Goal: Download file/media

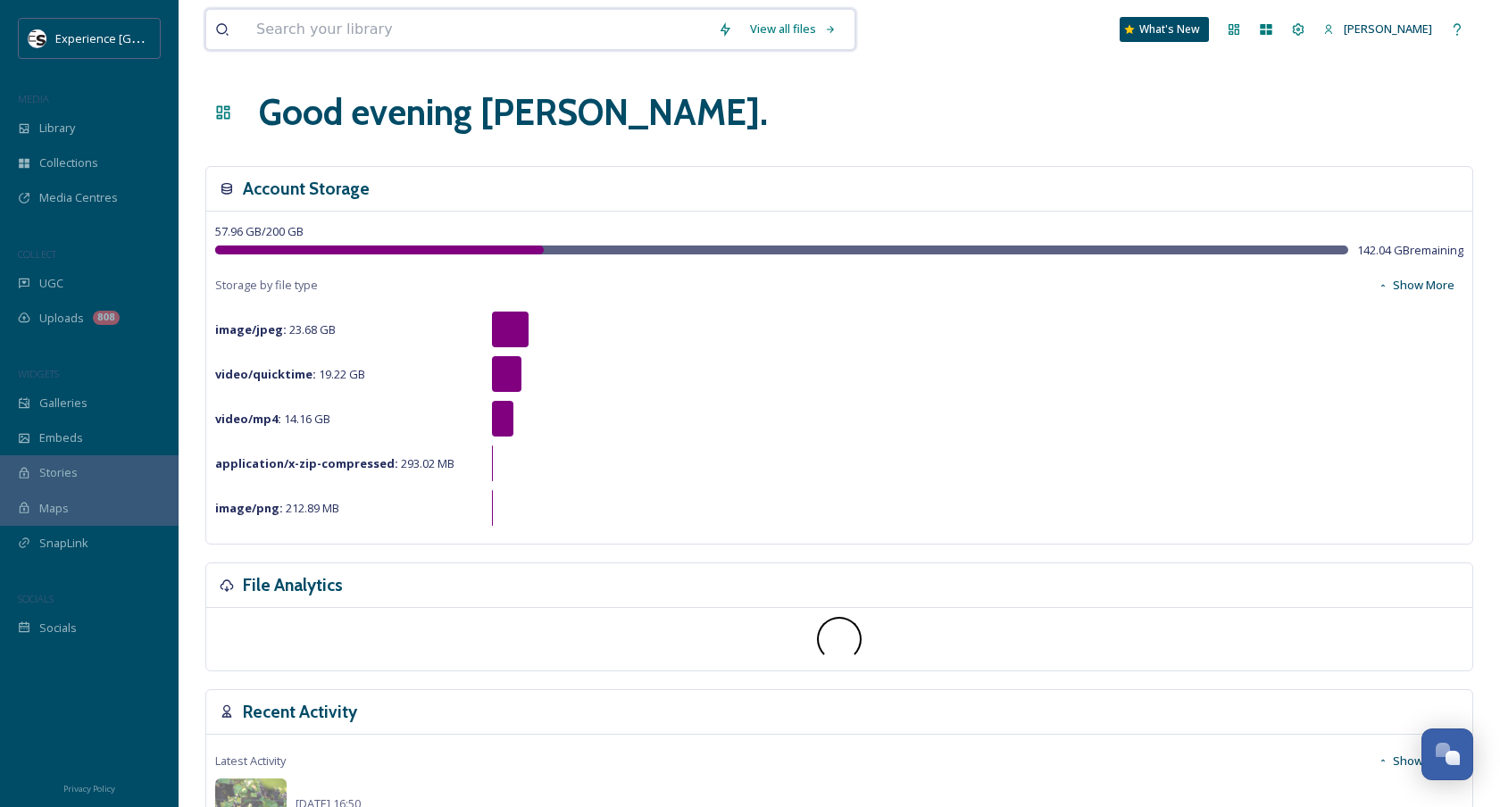
click at [327, 26] on input at bounding box center [478, 29] width 462 height 39
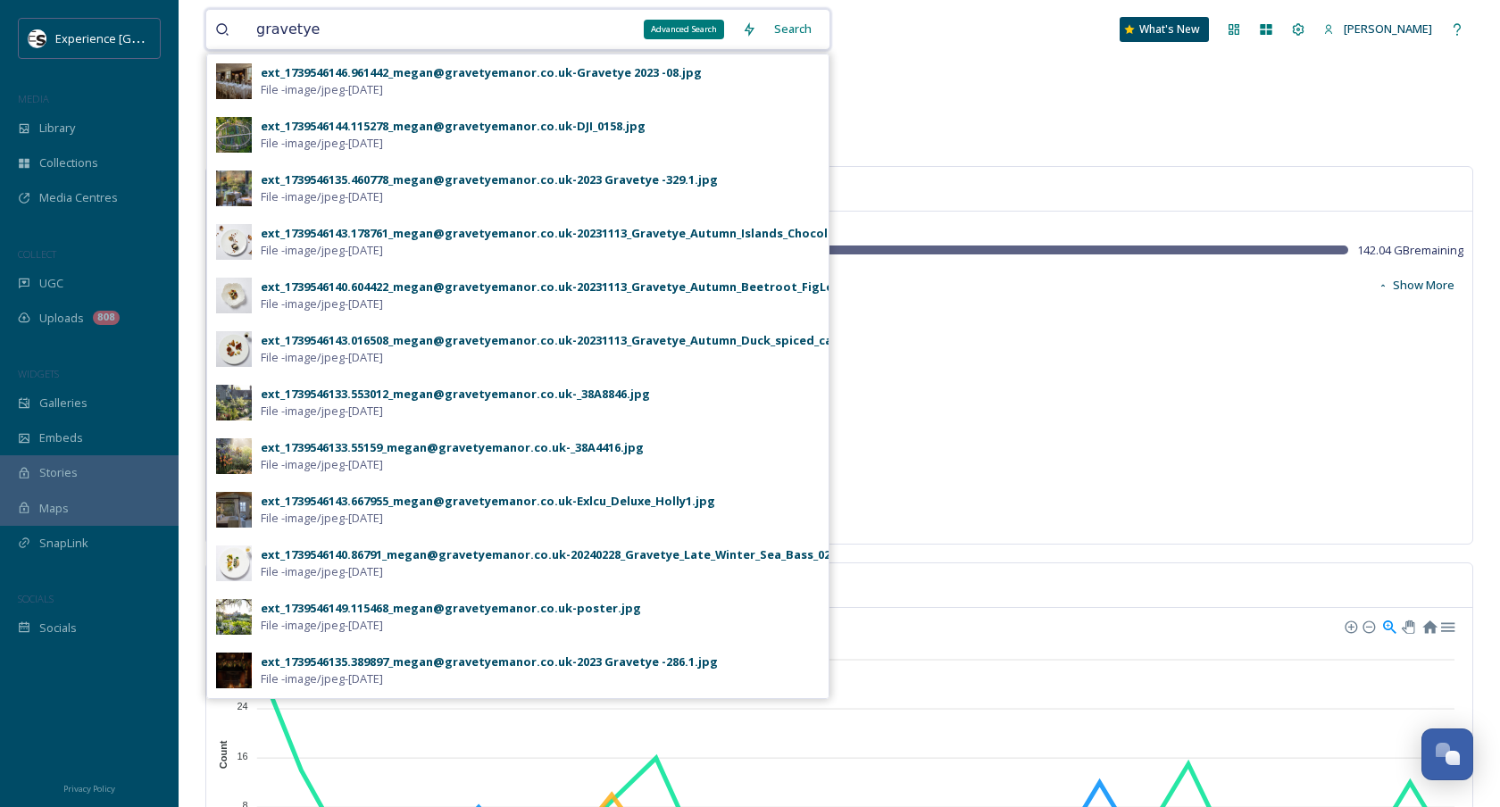
type input "gravetye"
click at [795, 33] on div "Search" at bounding box center [792, 29] width 55 height 35
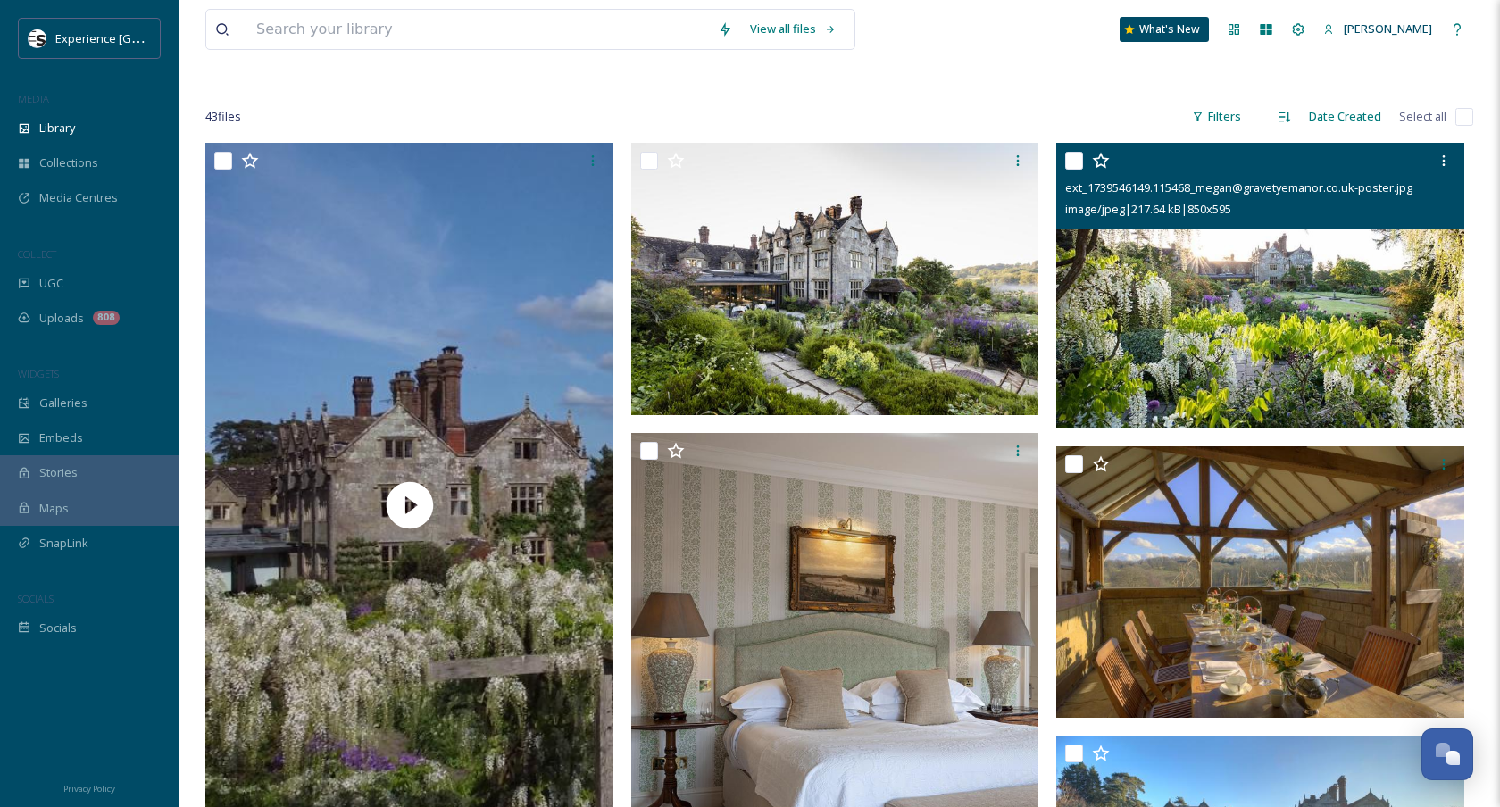
scroll to position [71, 0]
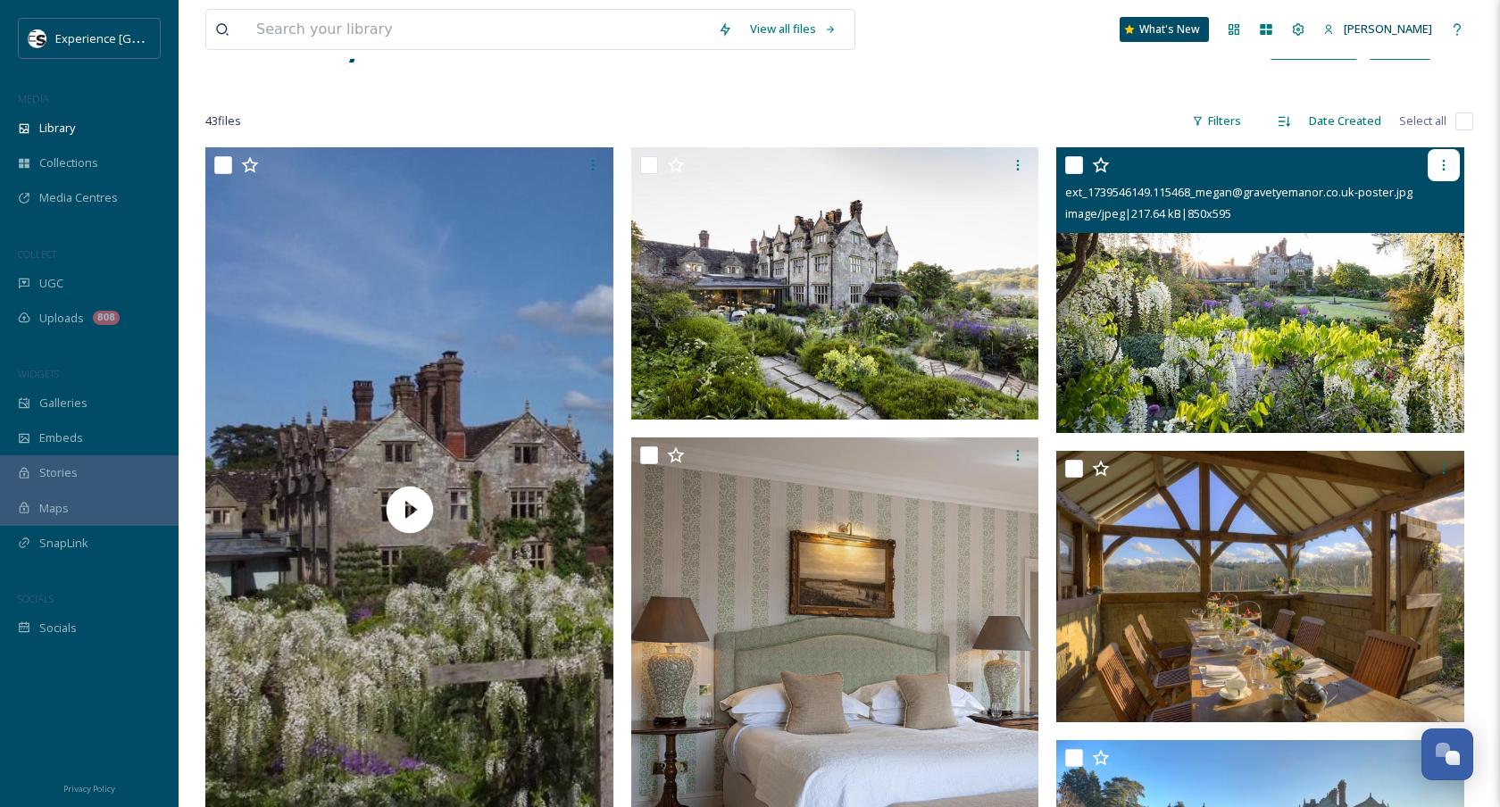
click at [1441, 178] on div at bounding box center [1444, 165] width 32 height 32
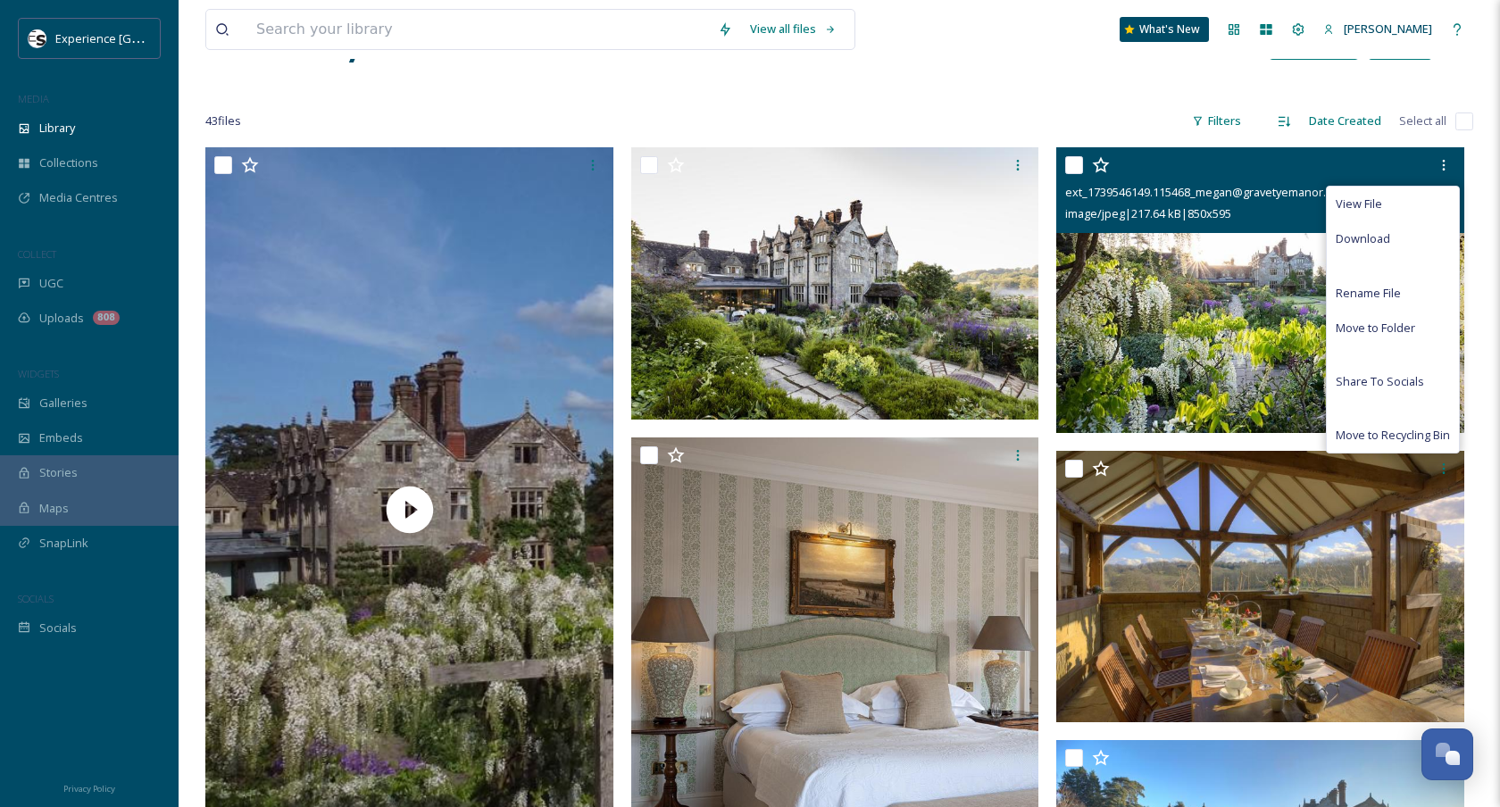
click at [1412, 230] on div "Download" at bounding box center [1393, 238] width 132 height 35
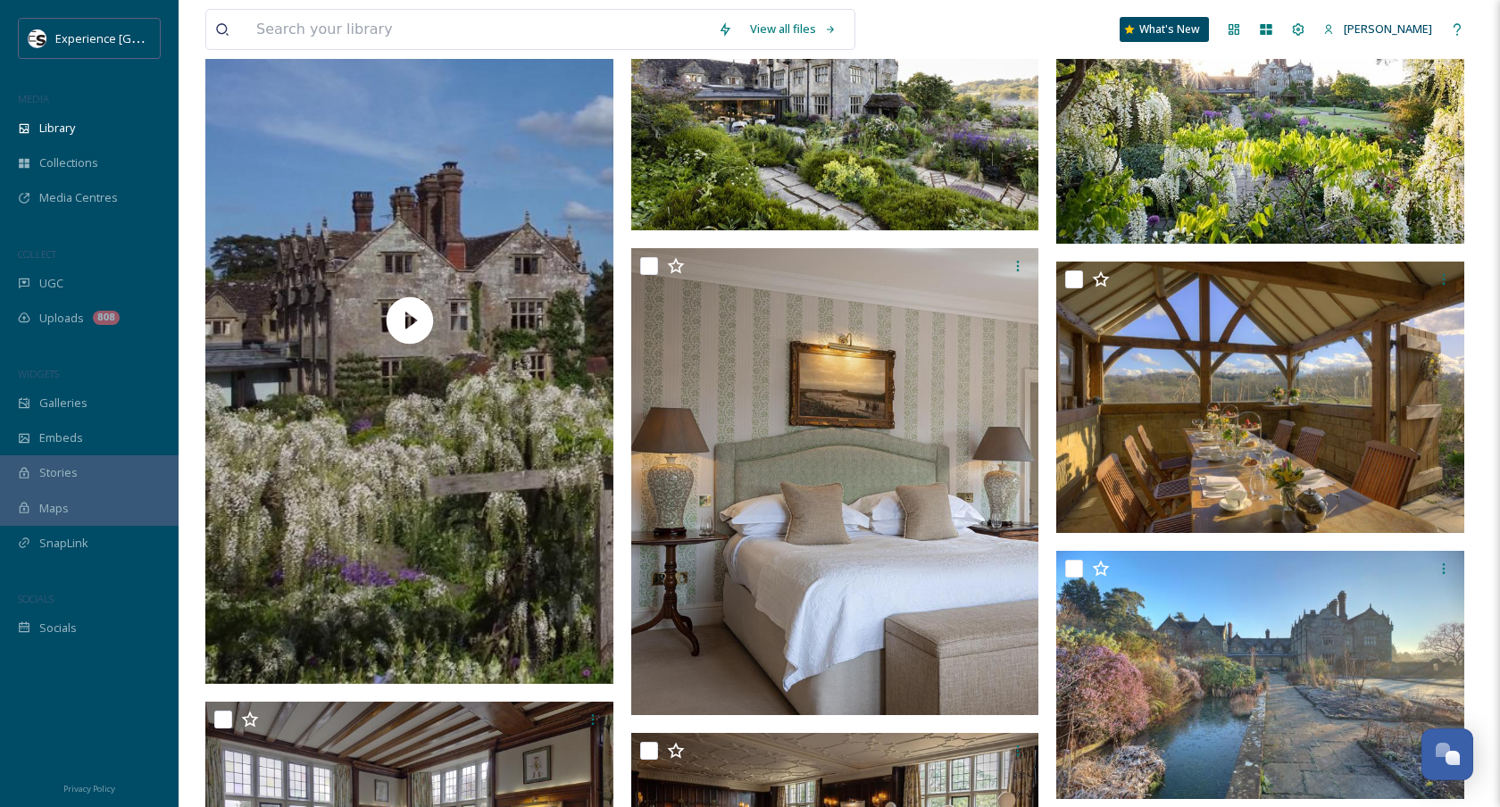
scroll to position [0, 0]
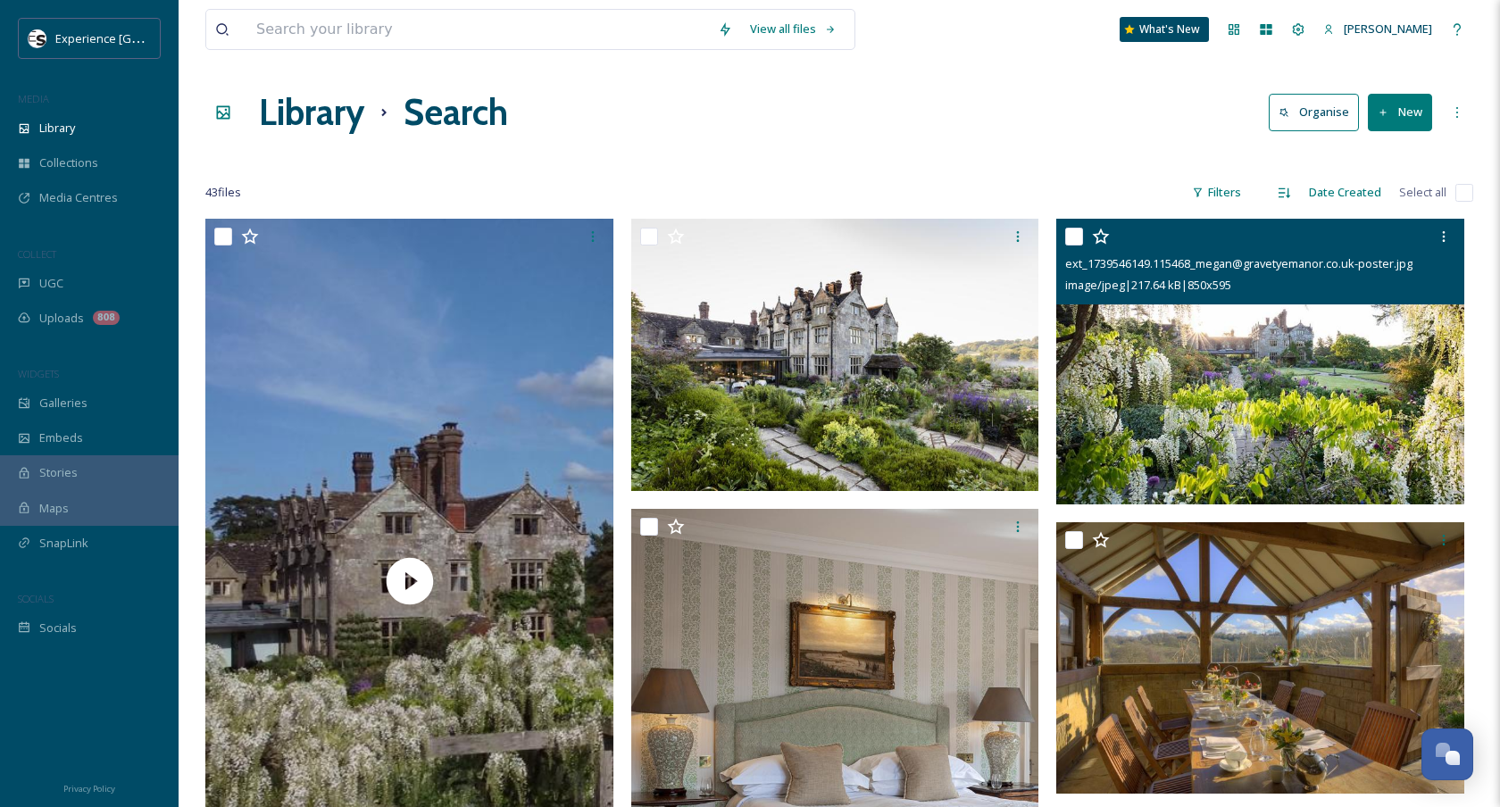
click at [1218, 339] on img at bounding box center [1260, 362] width 408 height 286
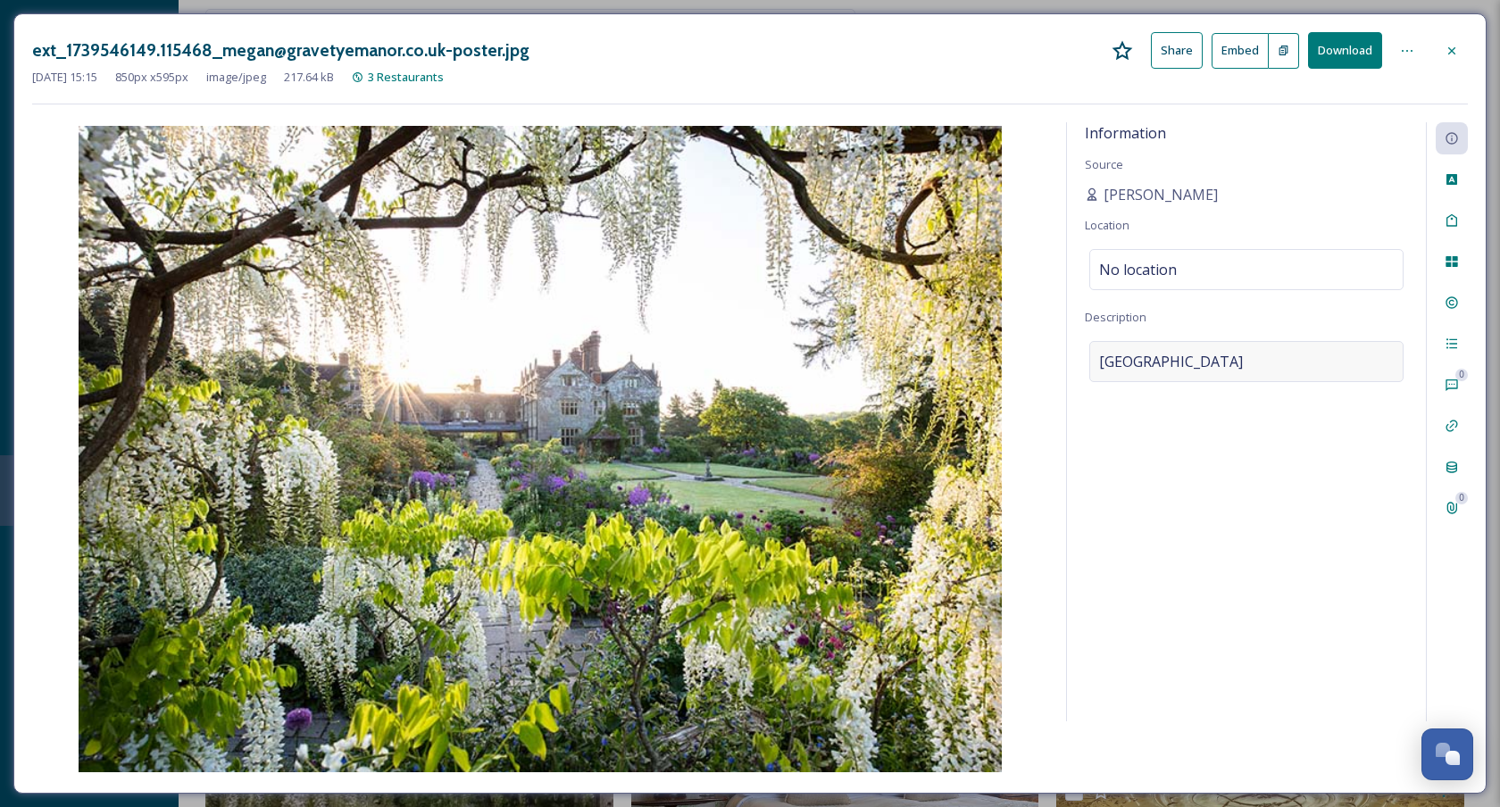
click at [1192, 374] on div "[GEOGRAPHIC_DATA]" at bounding box center [1246, 361] width 314 height 41
click at [1192, 374] on textarea "[GEOGRAPHIC_DATA]" at bounding box center [1246, 415] width 323 height 148
click at [1228, 560] on div "Information Source [PERSON_NAME] Location No location Description [GEOGRAPHIC_D…" at bounding box center [1246, 421] width 359 height 599
click at [1449, 49] on icon at bounding box center [1452, 51] width 14 height 14
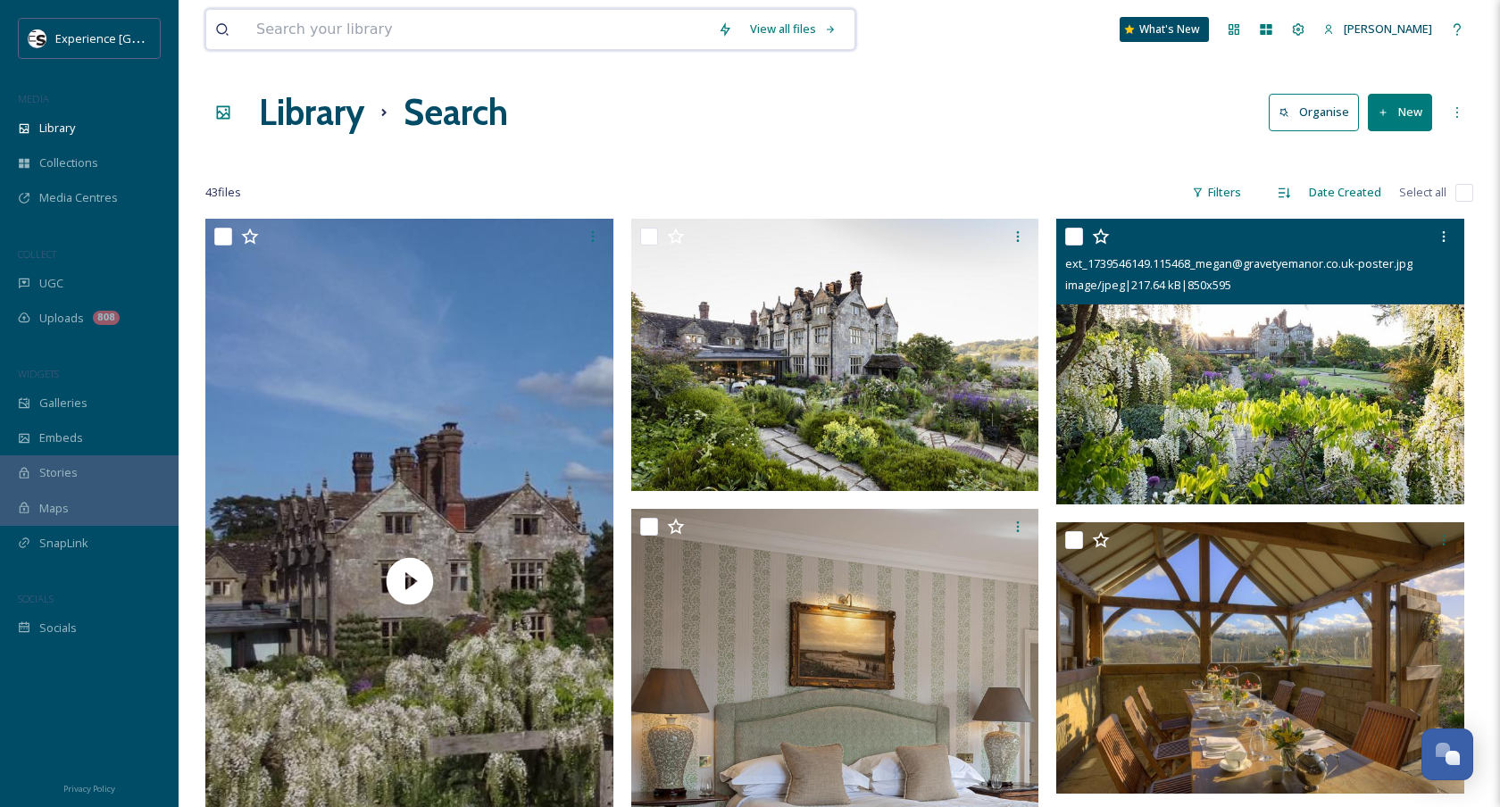
click at [514, 29] on input at bounding box center [478, 29] width 462 height 39
type input "goodwood"
click at [821, 37] on div "Search" at bounding box center [792, 29] width 55 height 35
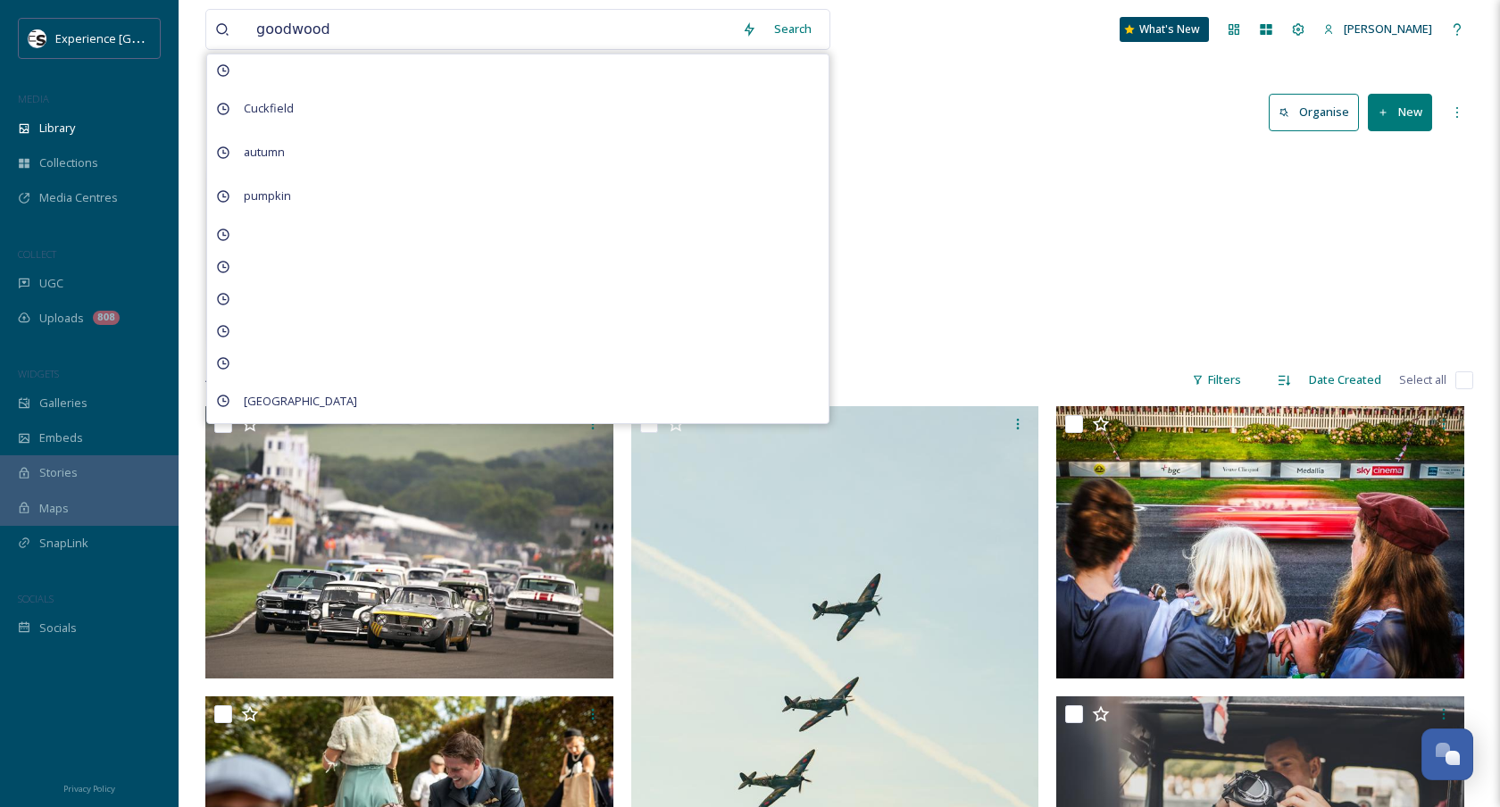
click at [935, 123] on div "Library Search Organise New" at bounding box center [839, 113] width 1268 height 54
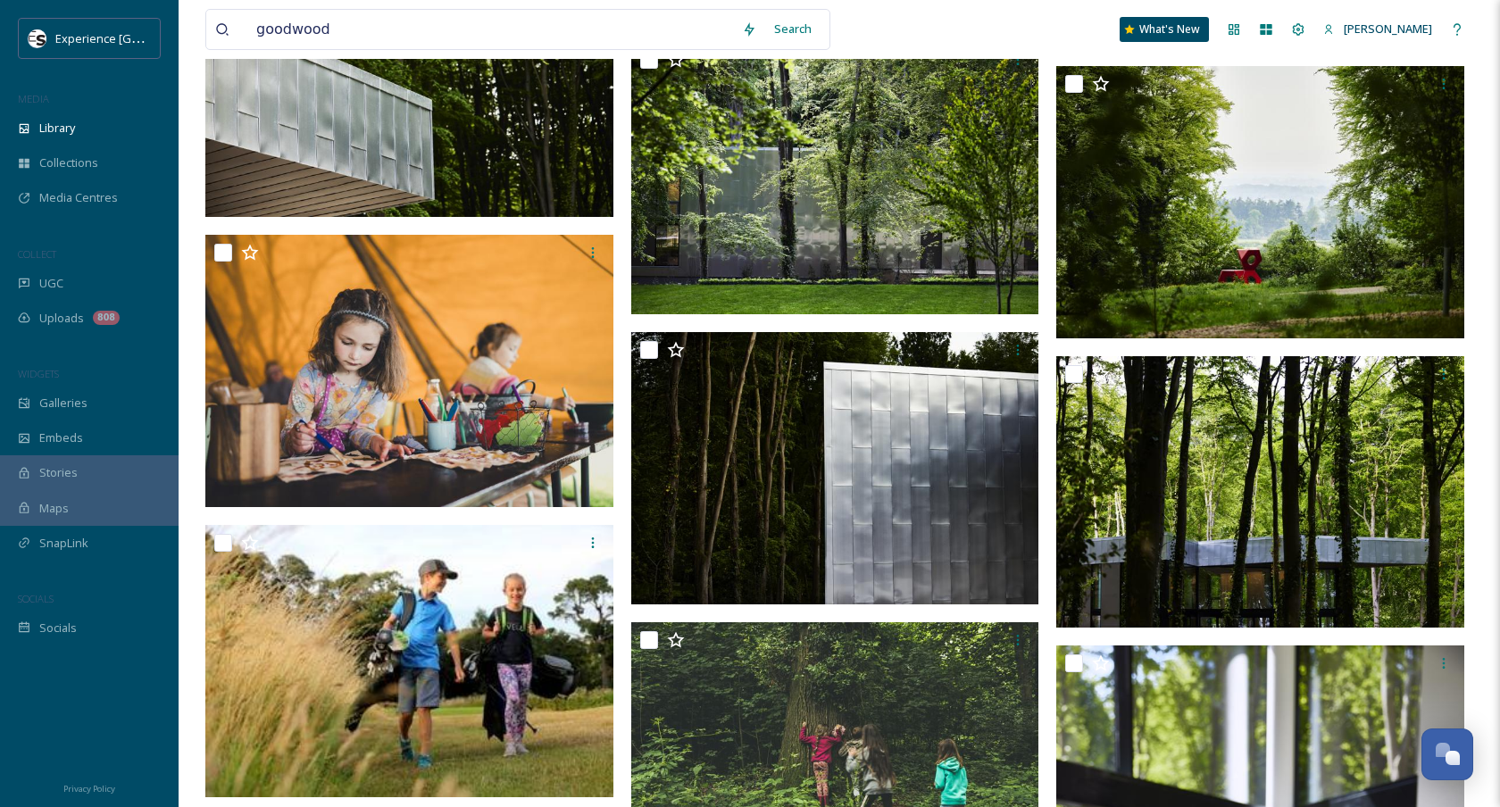
scroll to position [3090, 0]
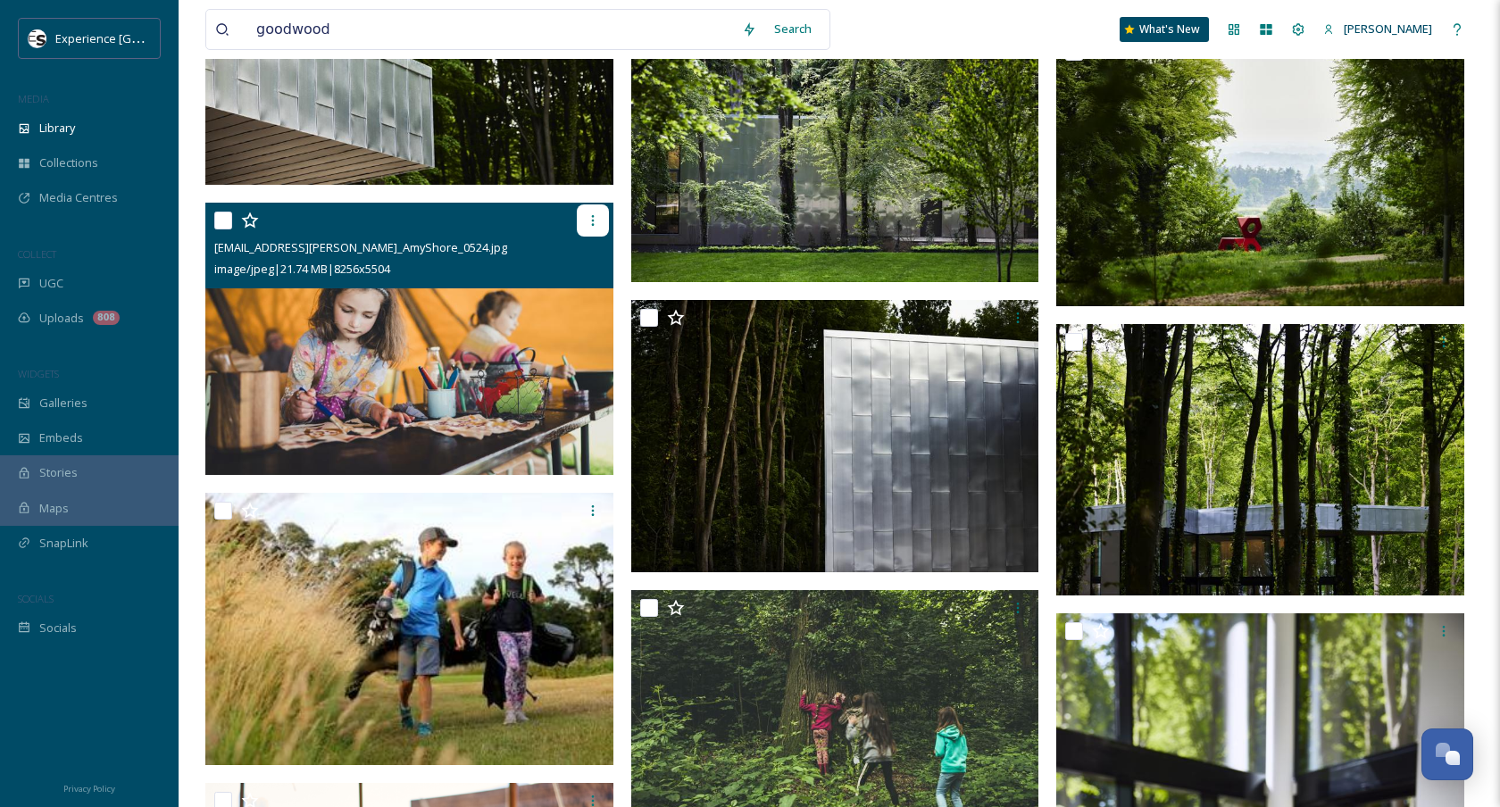
click at [586, 214] on icon at bounding box center [593, 220] width 14 height 14
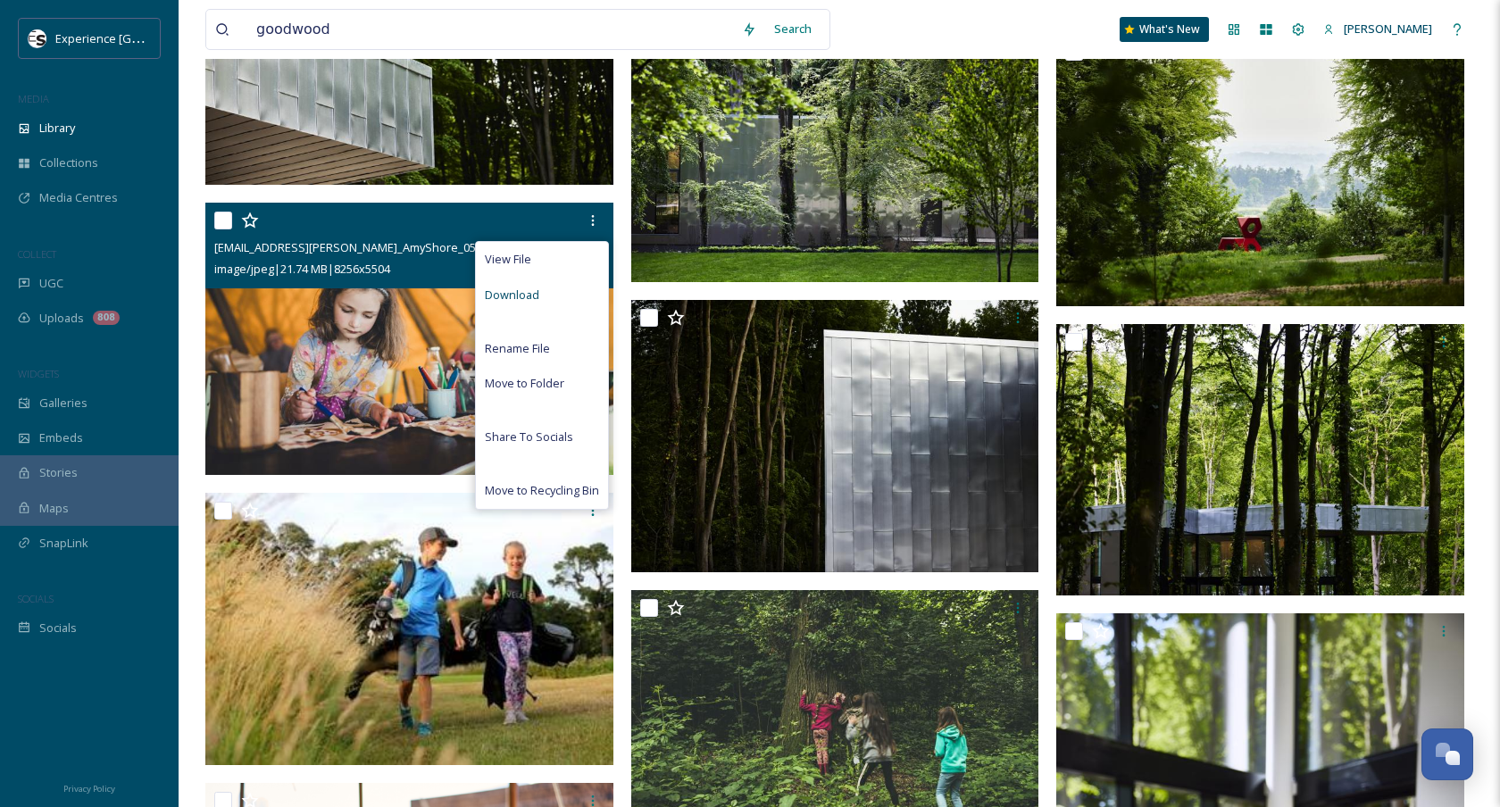
click at [550, 293] on div "Download" at bounding box center [542, 295] width 132 height 35
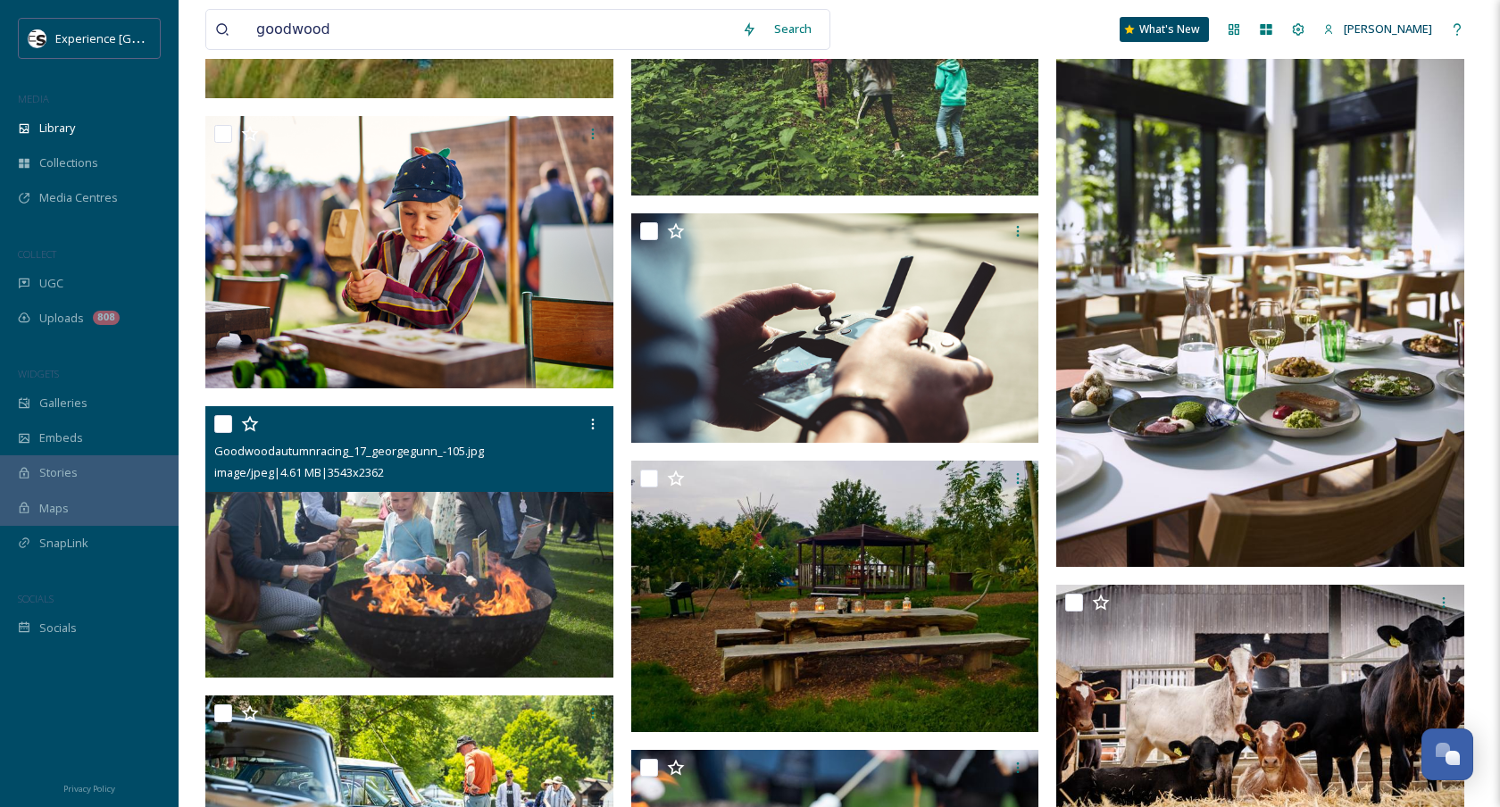
scroll to position [3420, 0]
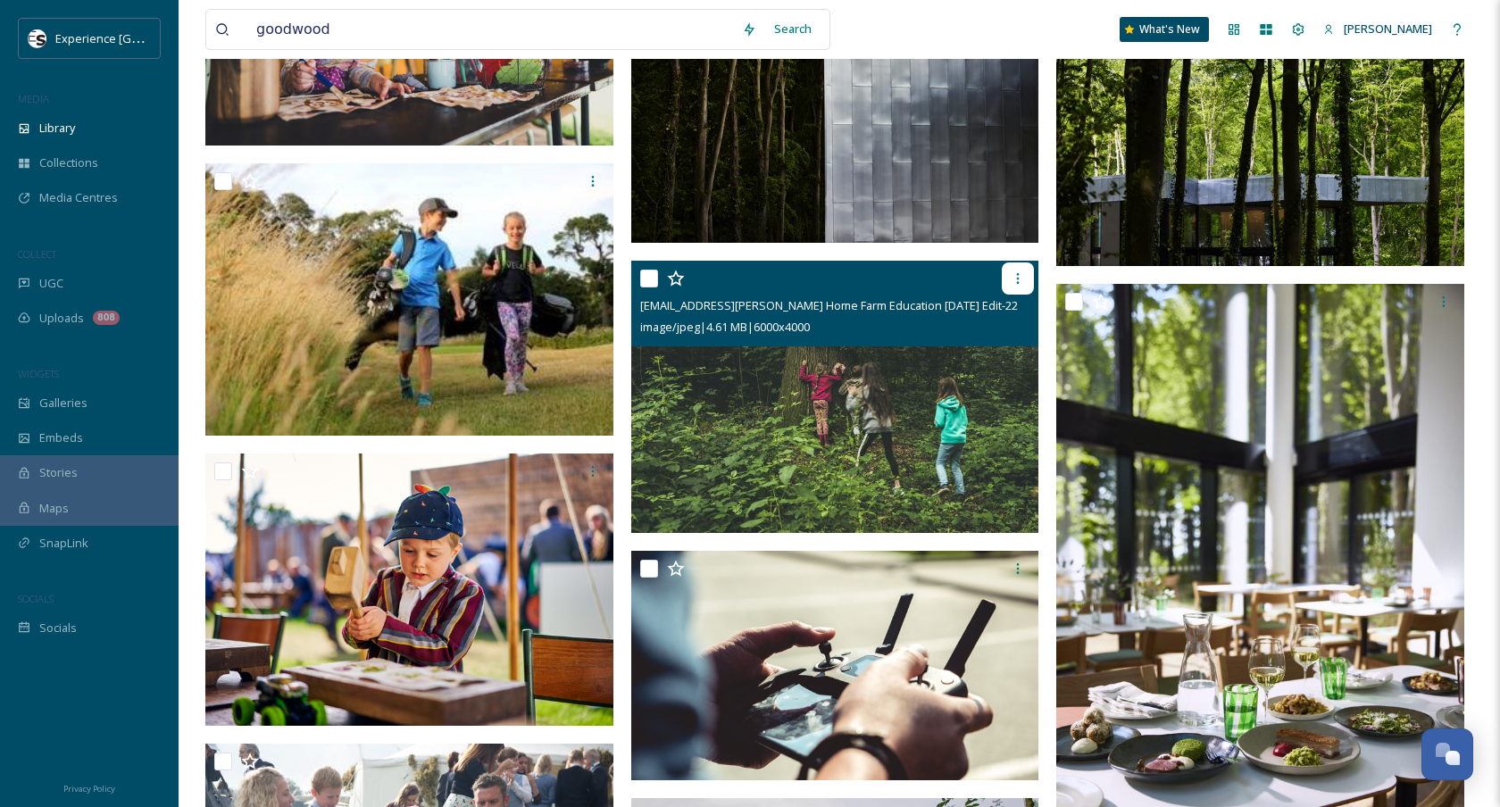
click at [1013, 279] on icon at bounding box center [1018, 278] width 14 height 14
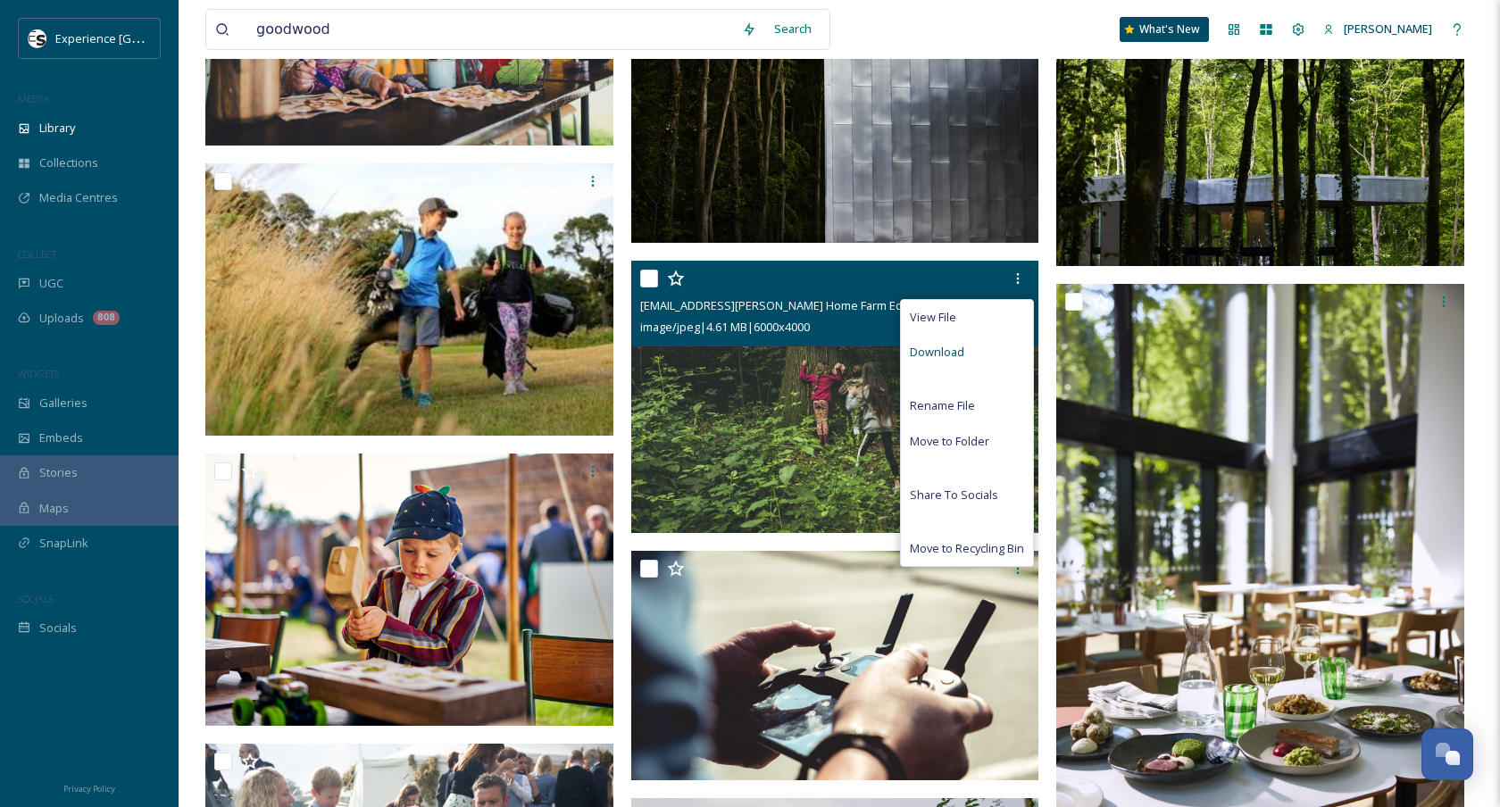
click at [971, 355] on div "Download" at bounding box center [967, 352] width 132 height 35
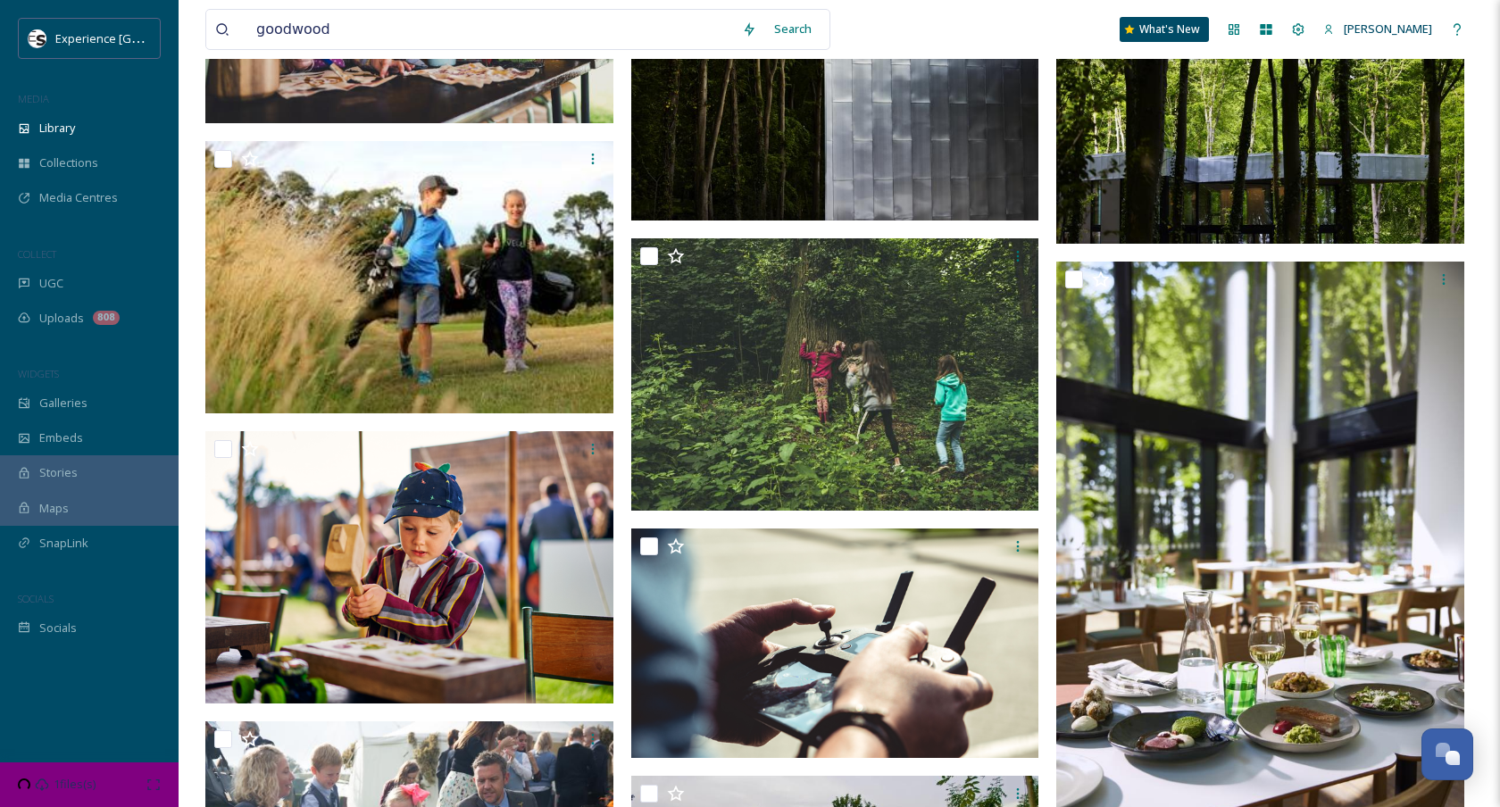
scroll to position [2992, 0]
